Goal: Task Accomplishment & Management: Use online tool/utility

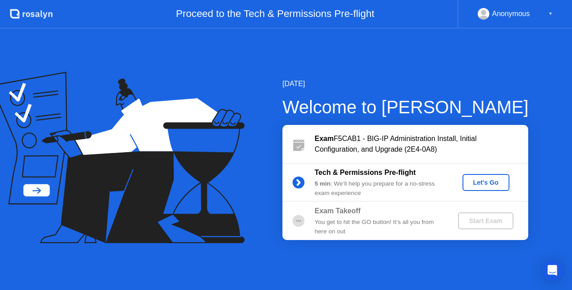
click at [483, 185] on div "Let's Go" at bounding box center [486, 182] width 40 height 7
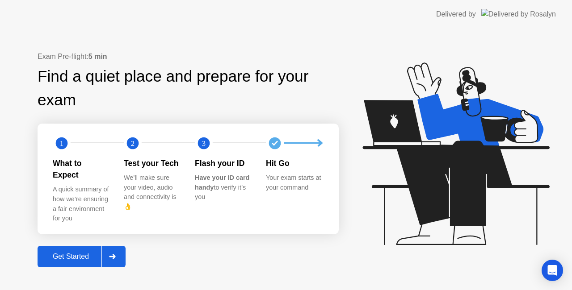
click at [71, 253] on div "Get Started" at bounding box center [70, 257] width 61 height 8
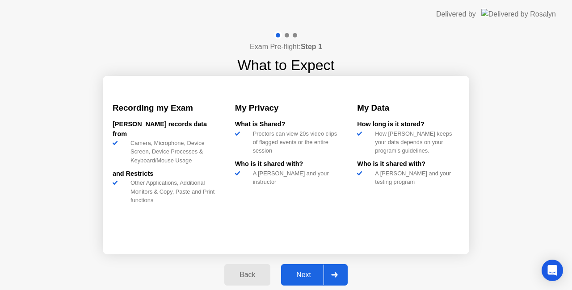
click at [308, 275] on div "Next" at bounding box center [304, 275] width 40 height 8
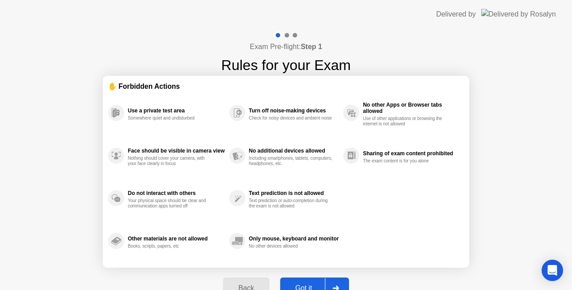
click at [307, 282] on button "Got it" at bounding box center [314, 288] width 69 height 21
select select "**********"
select select "*******"
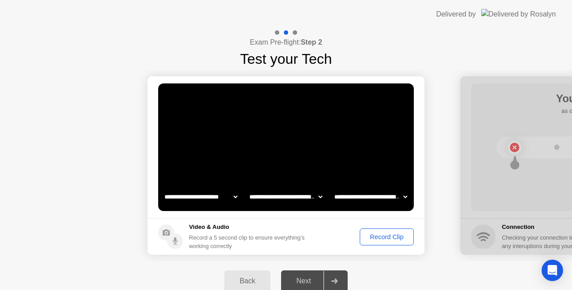
click at [374, 234] on div "Record Clip" at bounding box center [387, 237] width 48 height 7
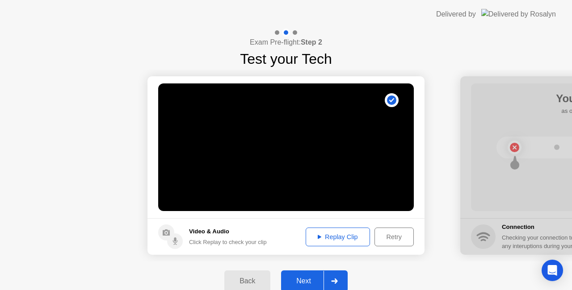
click at [339, 242] on button "Replay Clip" at bounding box center [338, 237] width 64 height 19
drag, startPoint x: 339, startPoint y: 242, endPoint x: 309, endPoint y: 276, distance: 45.3
click at [309, 276] on div "**********" at bounding box center [286, 165] width 572 height 273
click at [309, 277] on div "Next" at bounding box center [304, 281] width 40 height 8
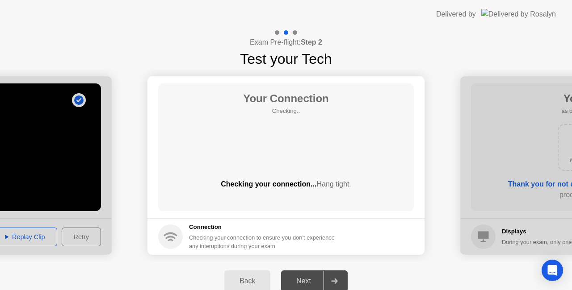
click at [374, 106] on div "Your Connection Checking.. Checking your connection... Hang tight." at bounding box center [286, 148] width 256 height 128
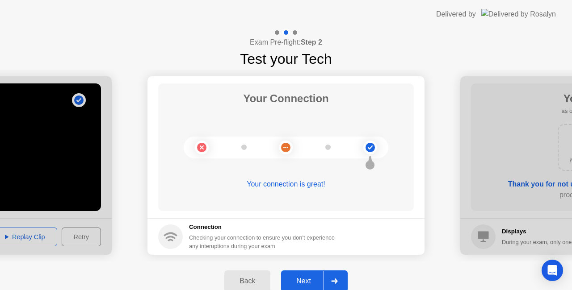
click at [303, 281] on div "Next" at bounding box center [304, 281] width 40 height 8
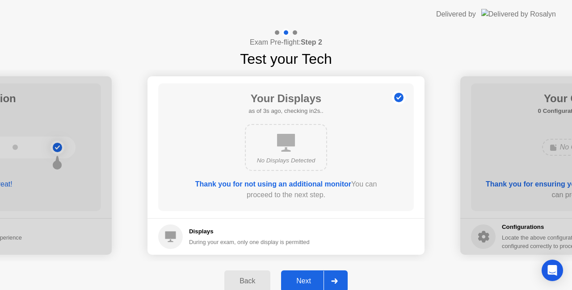
click at [301, 278] on div "Next" at bounding box center [304, 281] width 40 height 8
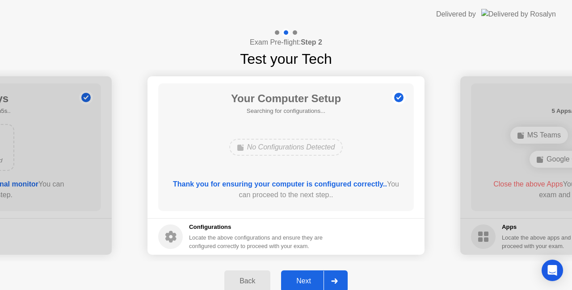
click at [301, 281] on div "Next" at bounding box center [304, 281] width 40 height 8
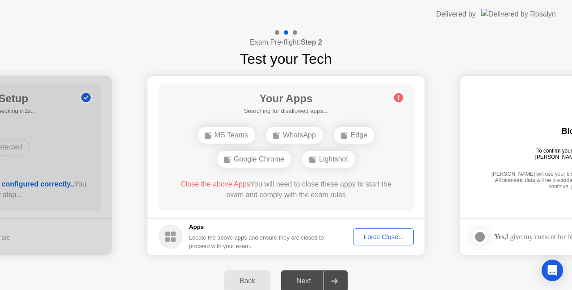
click at [382, 236] on div "Force Close..." at bounding box center [383, 237] width 55 height 7
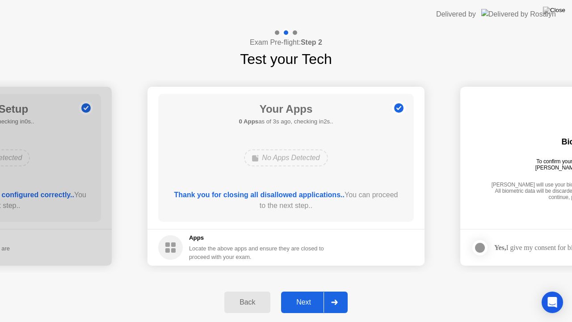
click at [306, 290] on div "Next" at bounding box center [304, 302] width 40 height 8
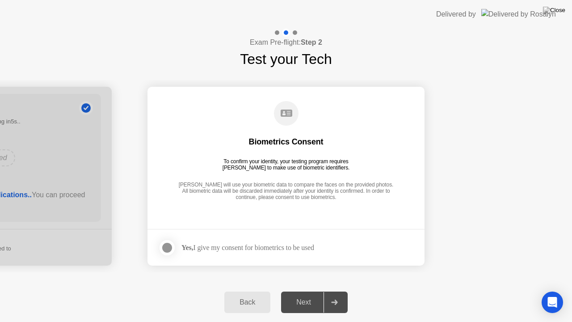
click at [301, 290] on div "Next" at bounding box center [304, 302] width 40 height 8
click at [168, 247] on div at bounding box center [167, 247] width 11 height 11
click at [303, 290] on div "Next" at bounding box center [304, 302] width 40 height 8
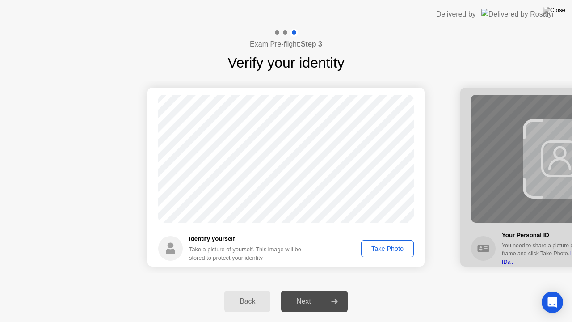
click at [379, 245] on div "Take Photo" at bounding box center [387, 248] width 46 height 7
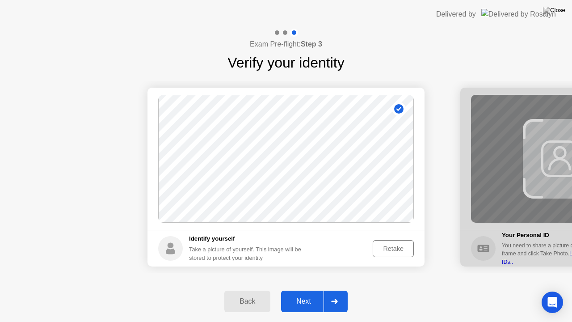
click at [302, 290] on div "Next" at bounding box center [304, 301] width 40 height 8
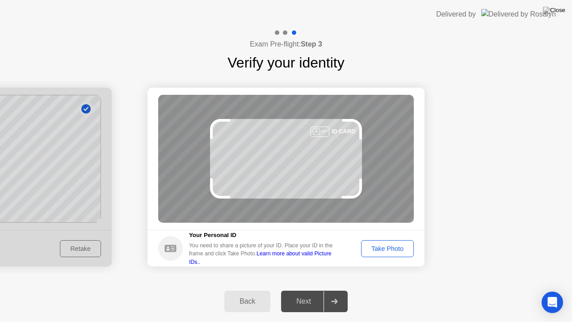
click at [381, 247] on div "Take Photo" at bounding box center [387, 248] width 46 height 7
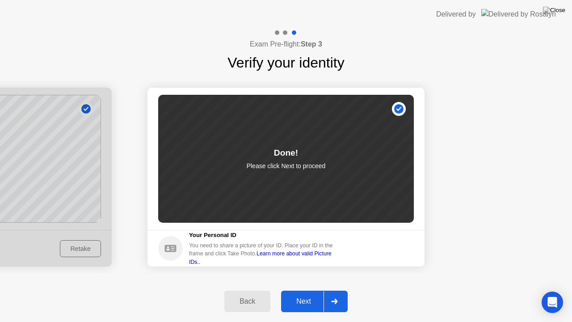
click at [306, 290] on div "Next" at bounding box center [304, 301] width 40 height 8
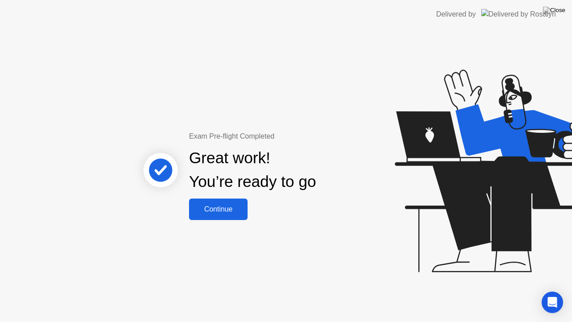
click at [231, 206] on div "Continue" at bounding box center [218, 209] width 53 height 8
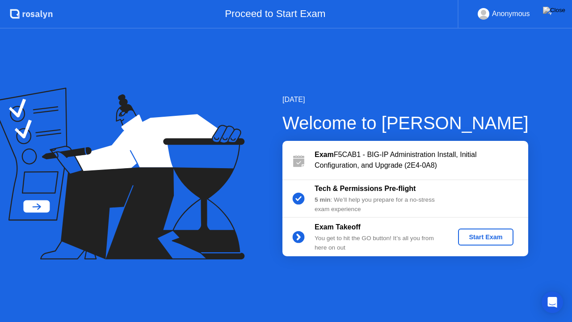
click at [491, 235] on div "Start Exam" at bounding box center [486, 236] width 48 height 7
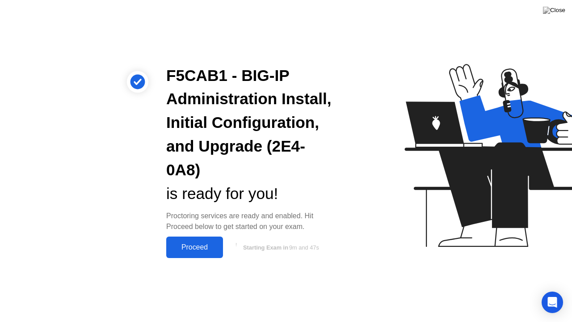
click at [189, 248] on div "Proceed" at bounding box center [194, 247] width 51 height 8
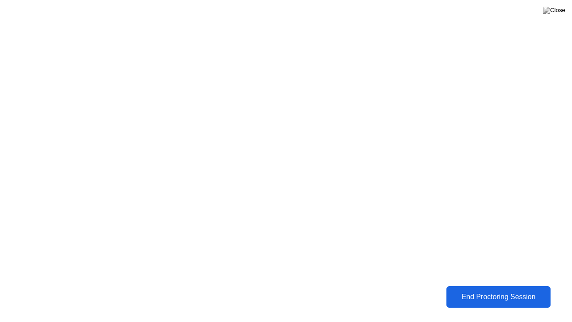
click at [499, 290] on div "End Proctoring Session" at bounding box center [499, 296] width 108 height 9
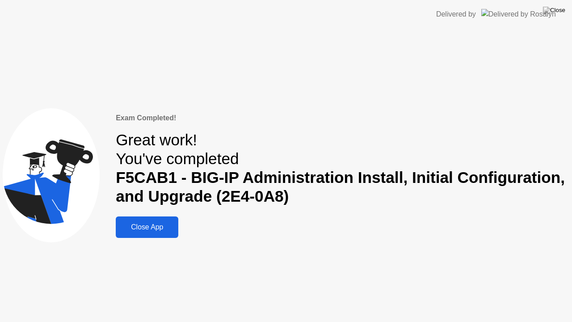
click at [166, 227] on div "Close App" at bounding box center [146, 227] width 57 height 8
